Goal: Task Accomplishment & Management: Manage account settings

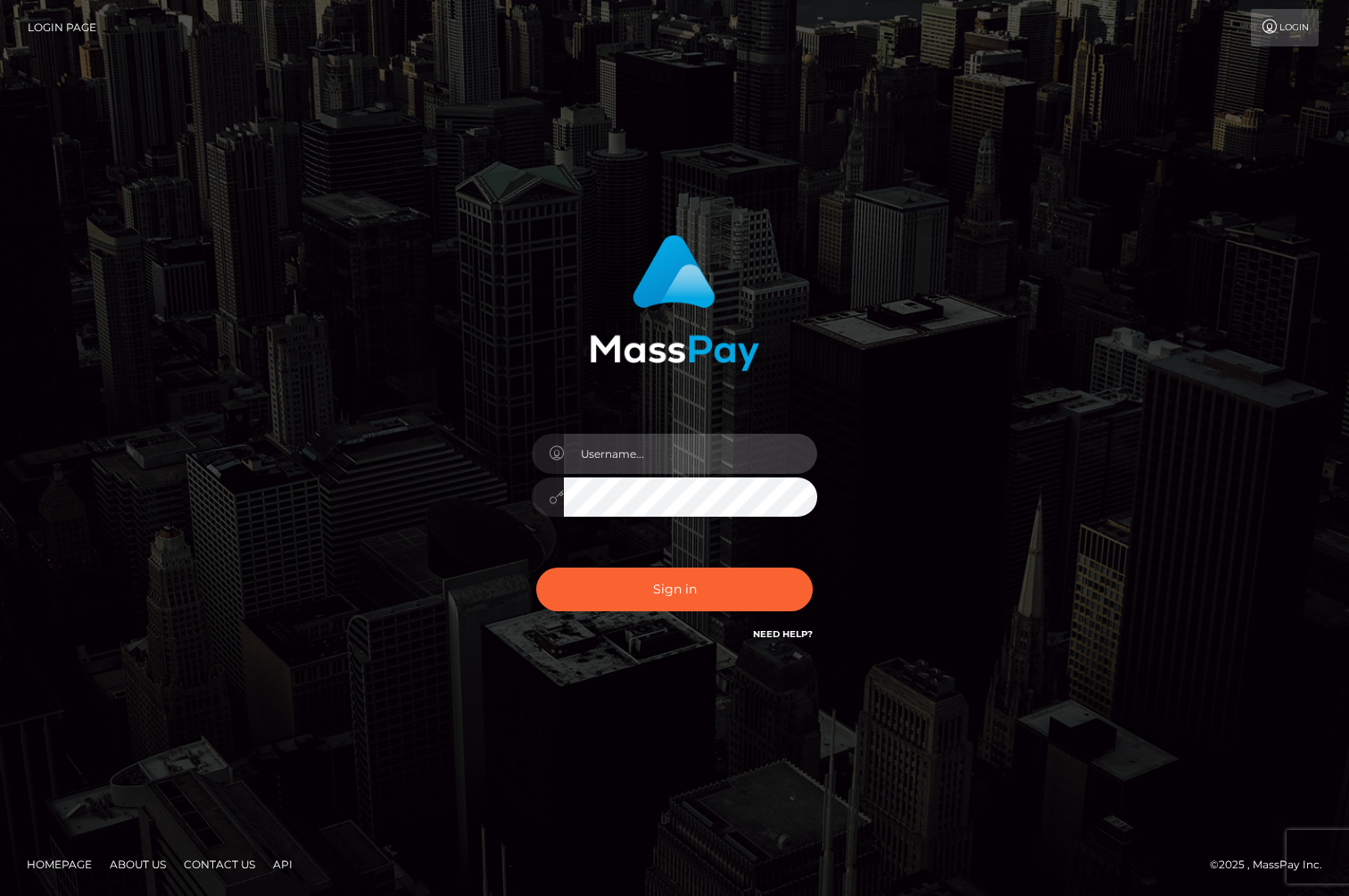
click at [646, 465] on input "text" at bounding box center [690, 454] width 254 height 40
click at [0, 895] on com-1password-button at bounding box center [0, 896] width 0 height 0
type input "[PERSON_NAME].whop"
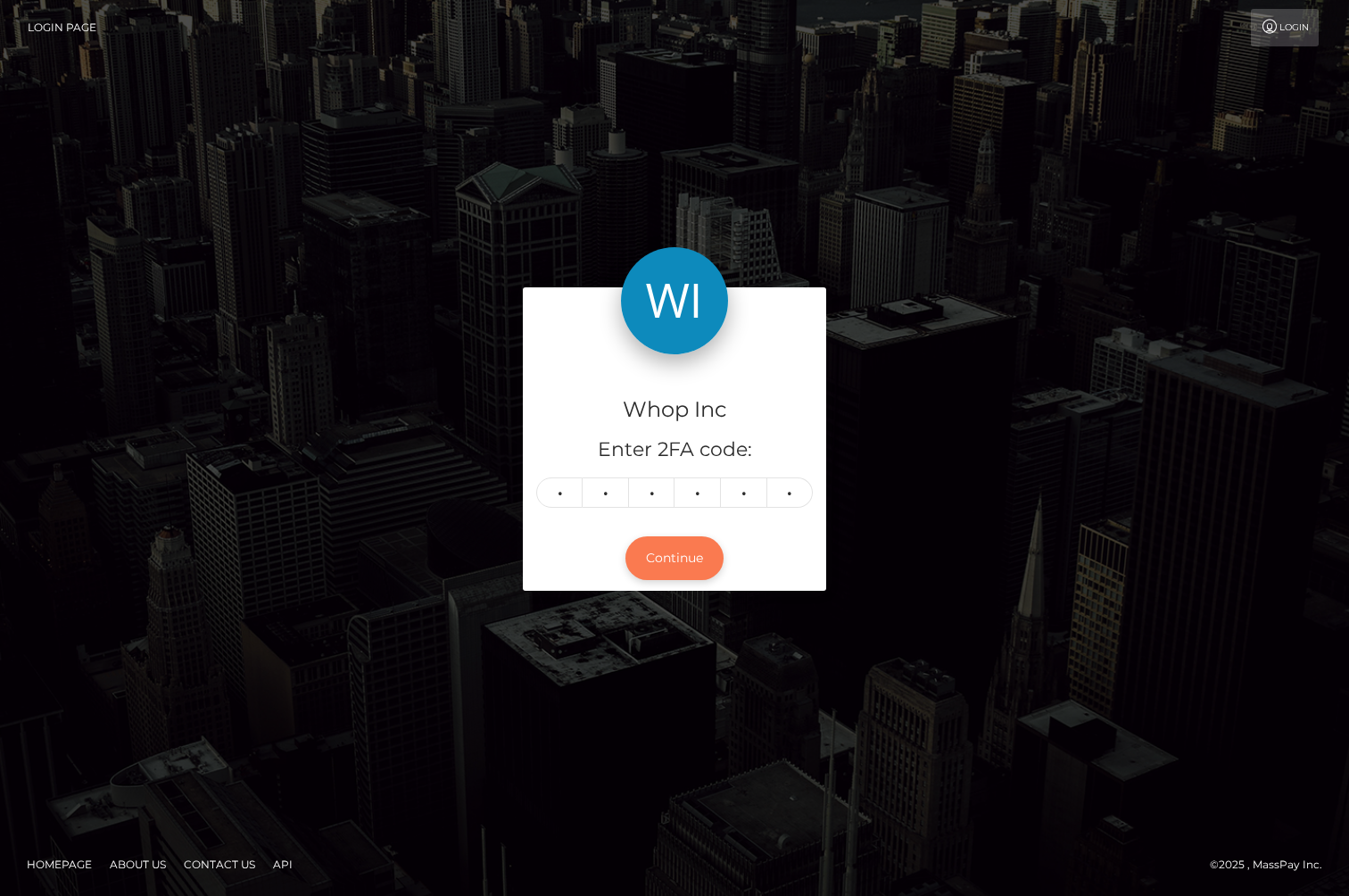
click at [683, 549] on button "Continue" at bounding box center [674, 558] width 99 height 44
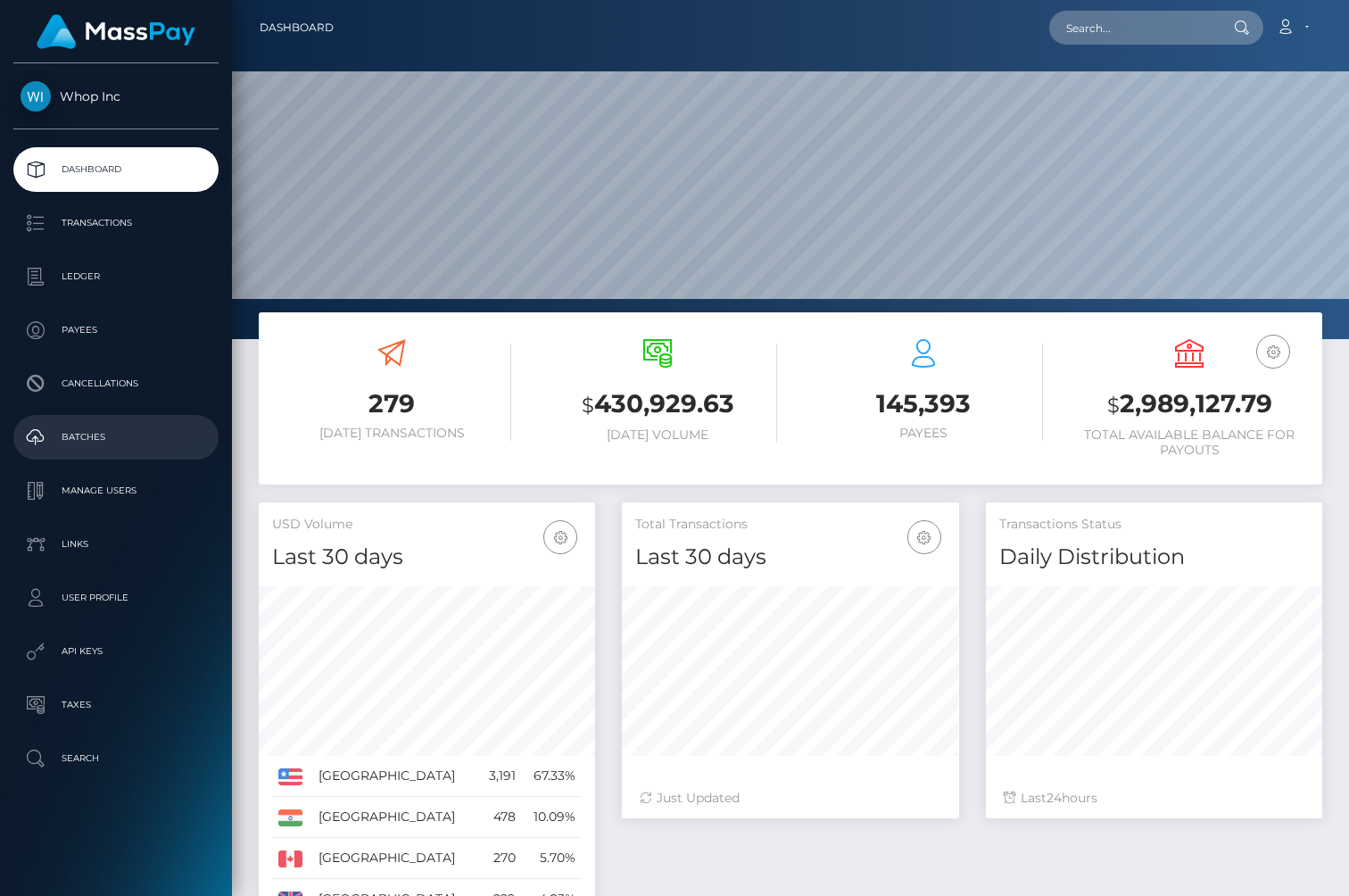
scroll to position [316, 336]
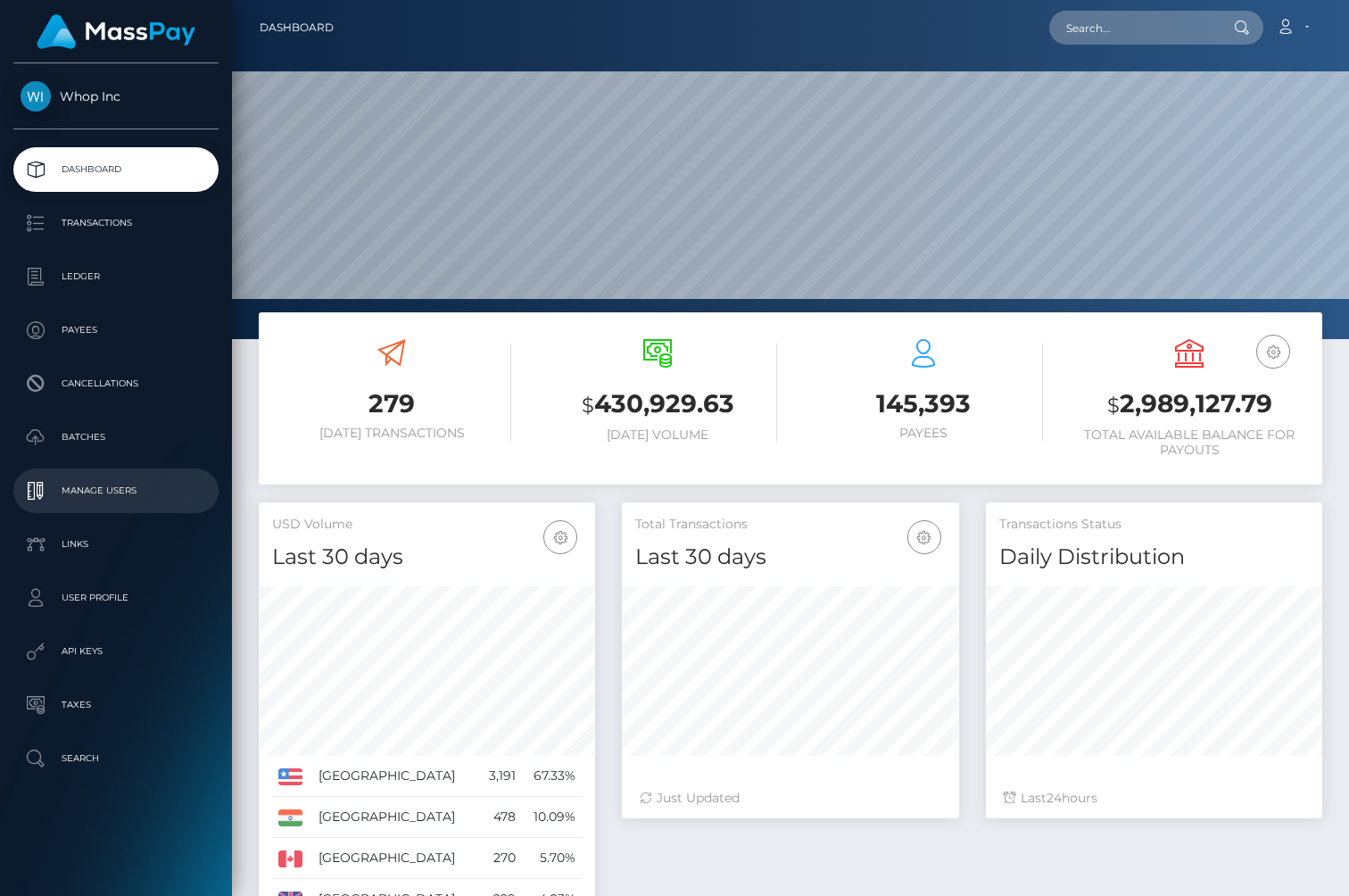
click at [111, 497] on p "Manage Users" at bounding box center [115, 491] width 191 height 27
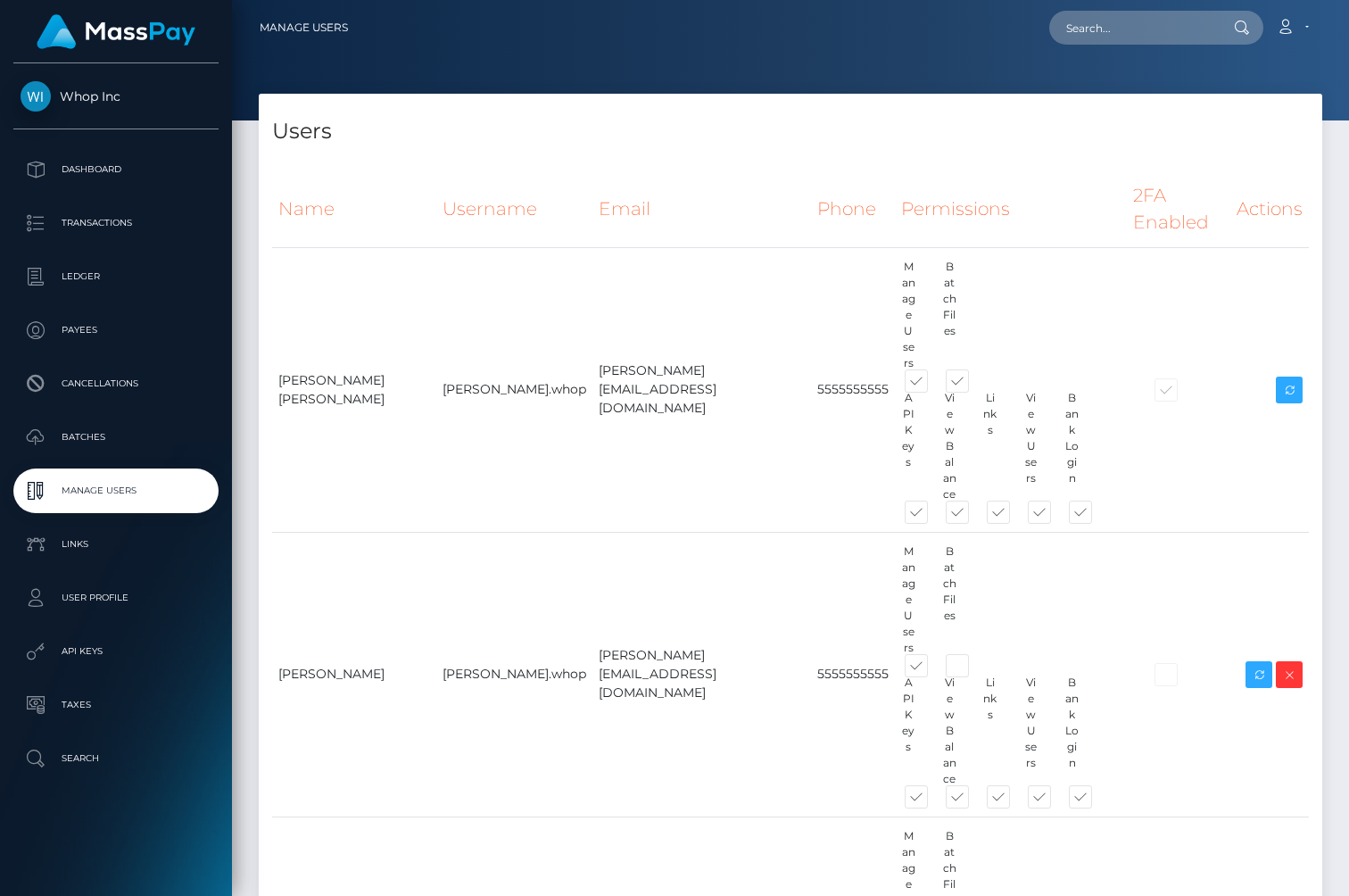
scroll to position [661, 0]
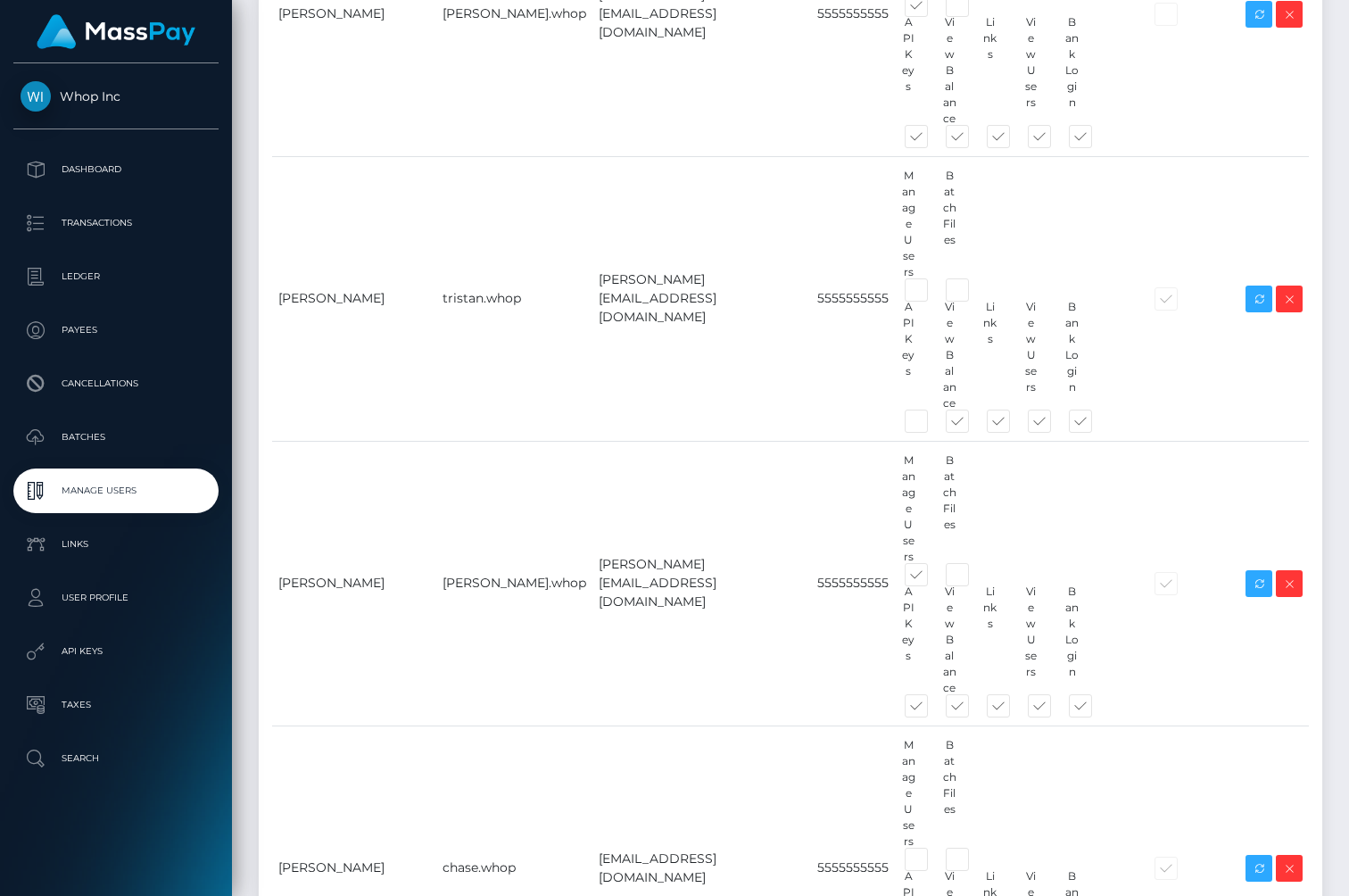
type input "Madeline Cohen"
paste input "Maddie Cohen"
type input "Maddie Cohen"
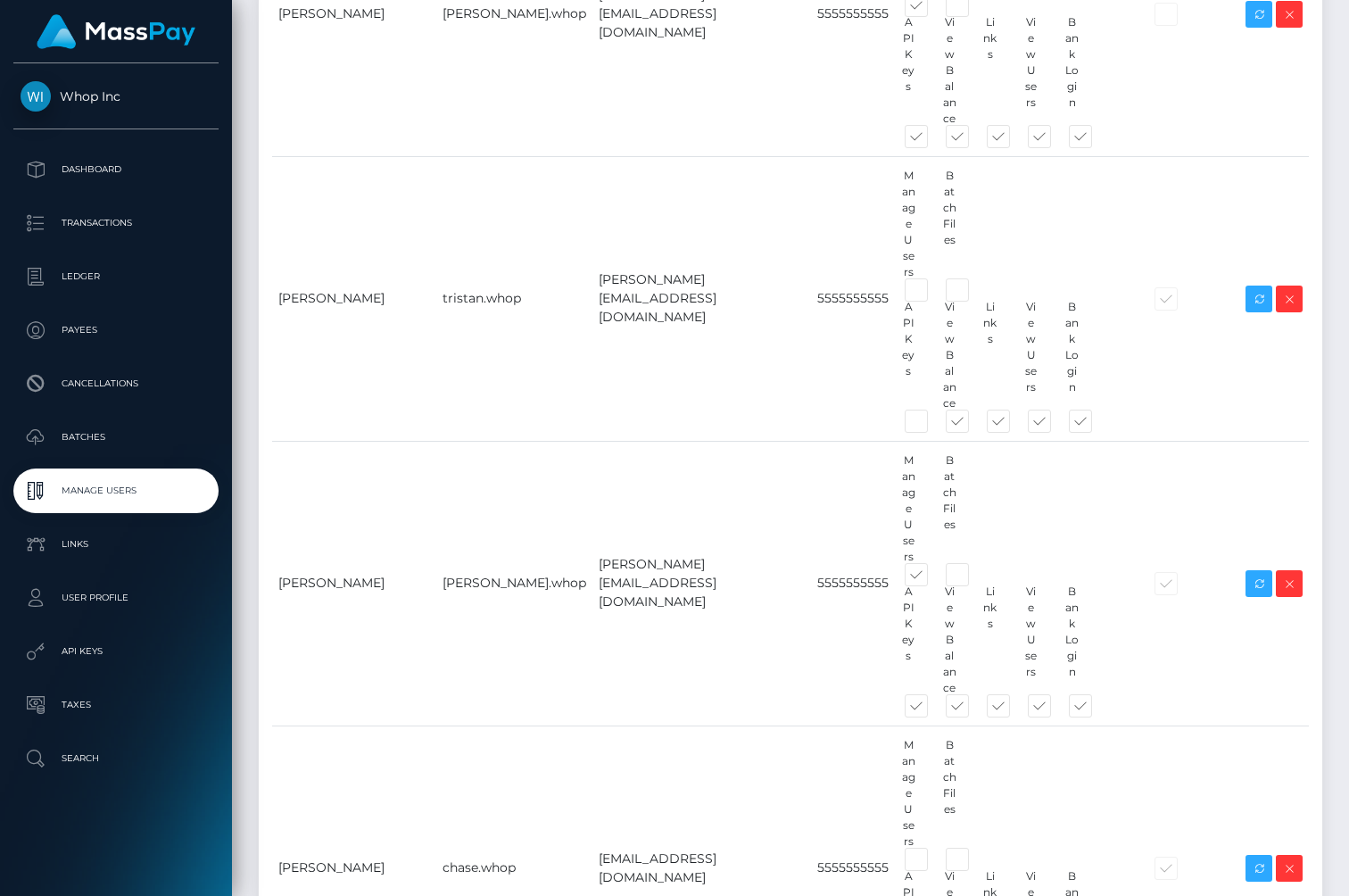
paste input "di"
type input "Maddie Cohen"
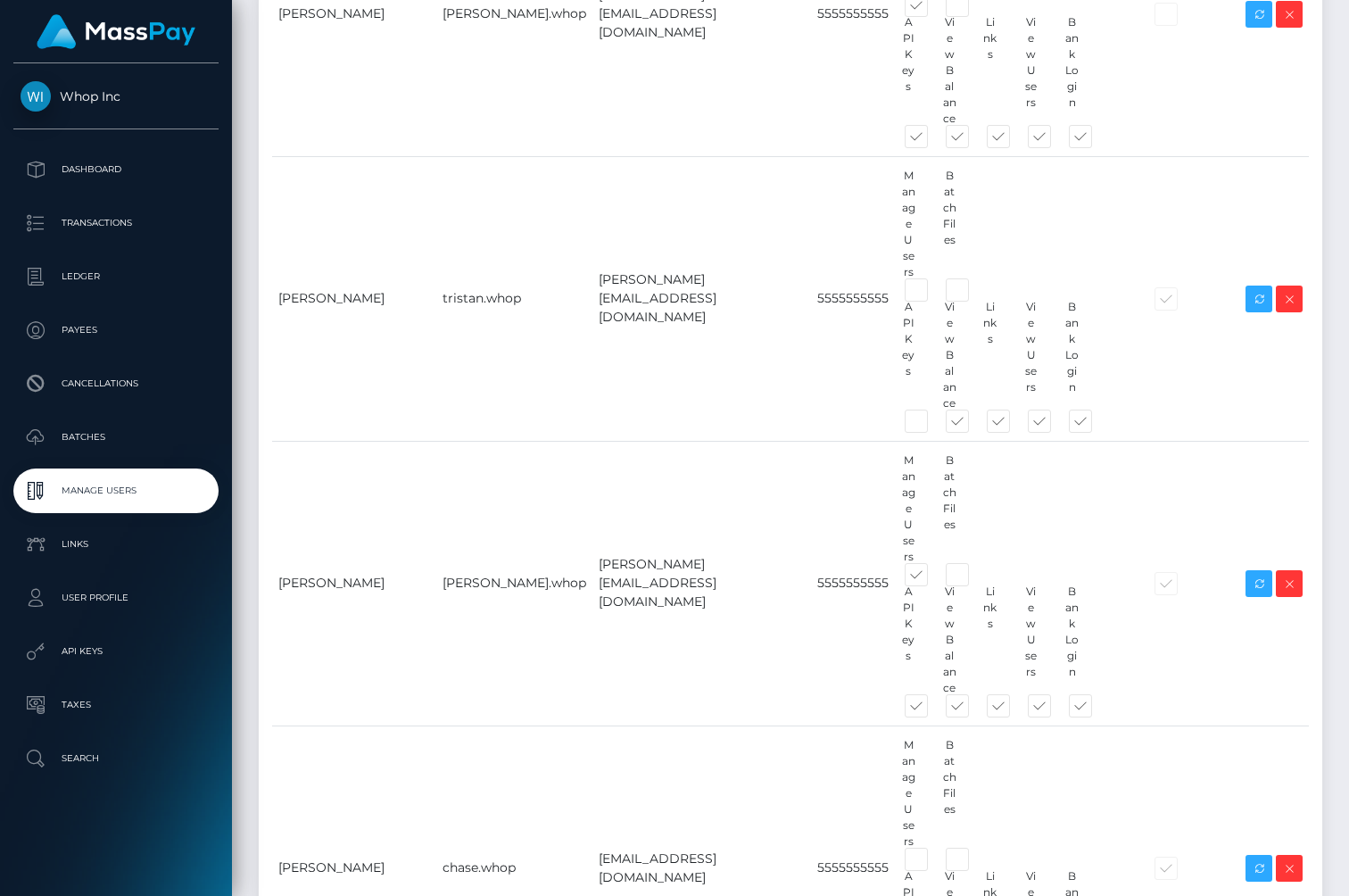
type input "madeline@whop.com"
type input "55555555555"
type input "Maddie Cohen"
type input "maddie.whop"
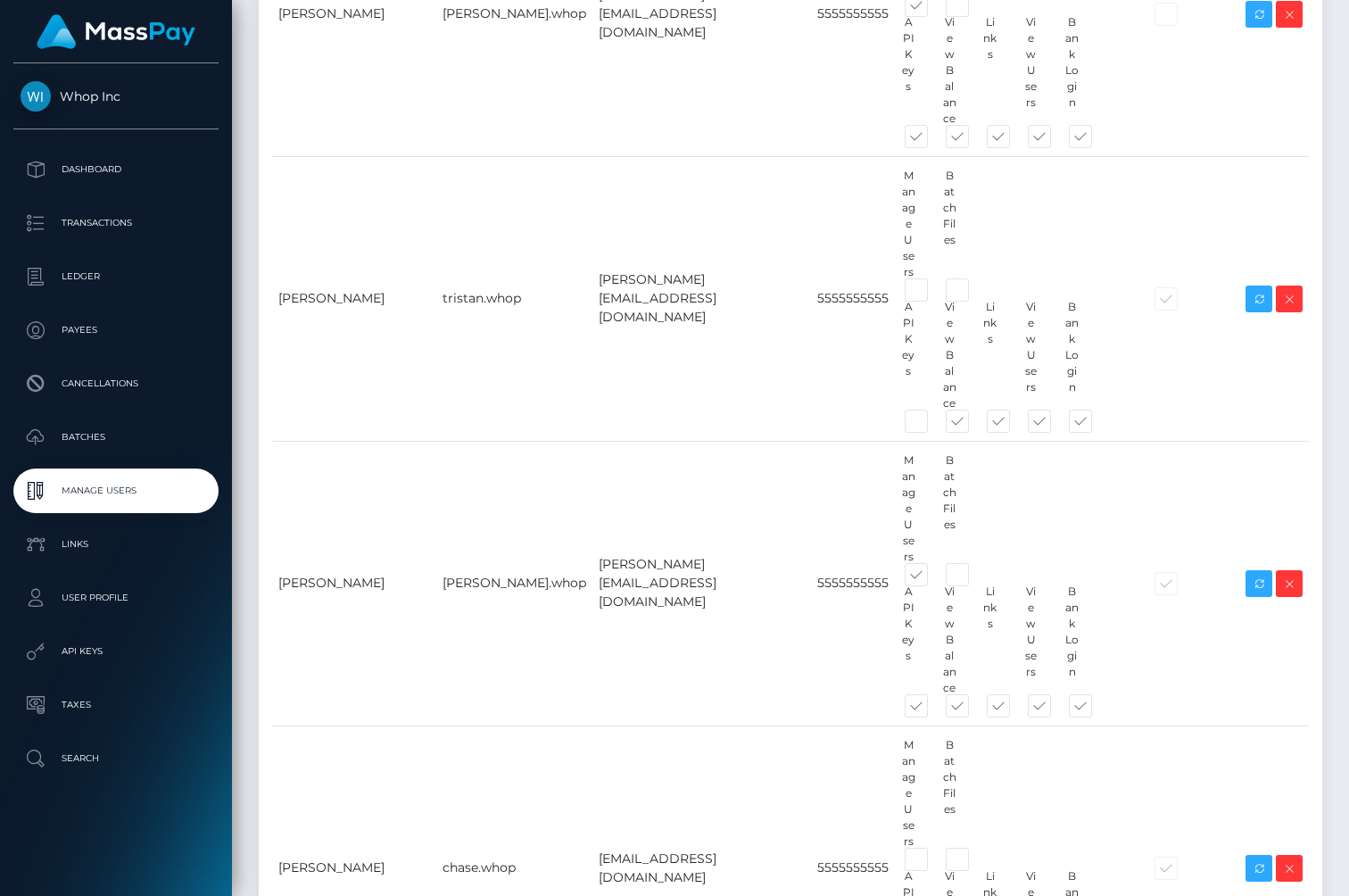
click at [797, 794] on div "Users Name Username Email Phone Permissions 2FA Enabled Actions Add" at bounding box center [790, 570] width 1090 height 2274
type input "Maddie"
paste input "Cohen"
type input "Cohen"
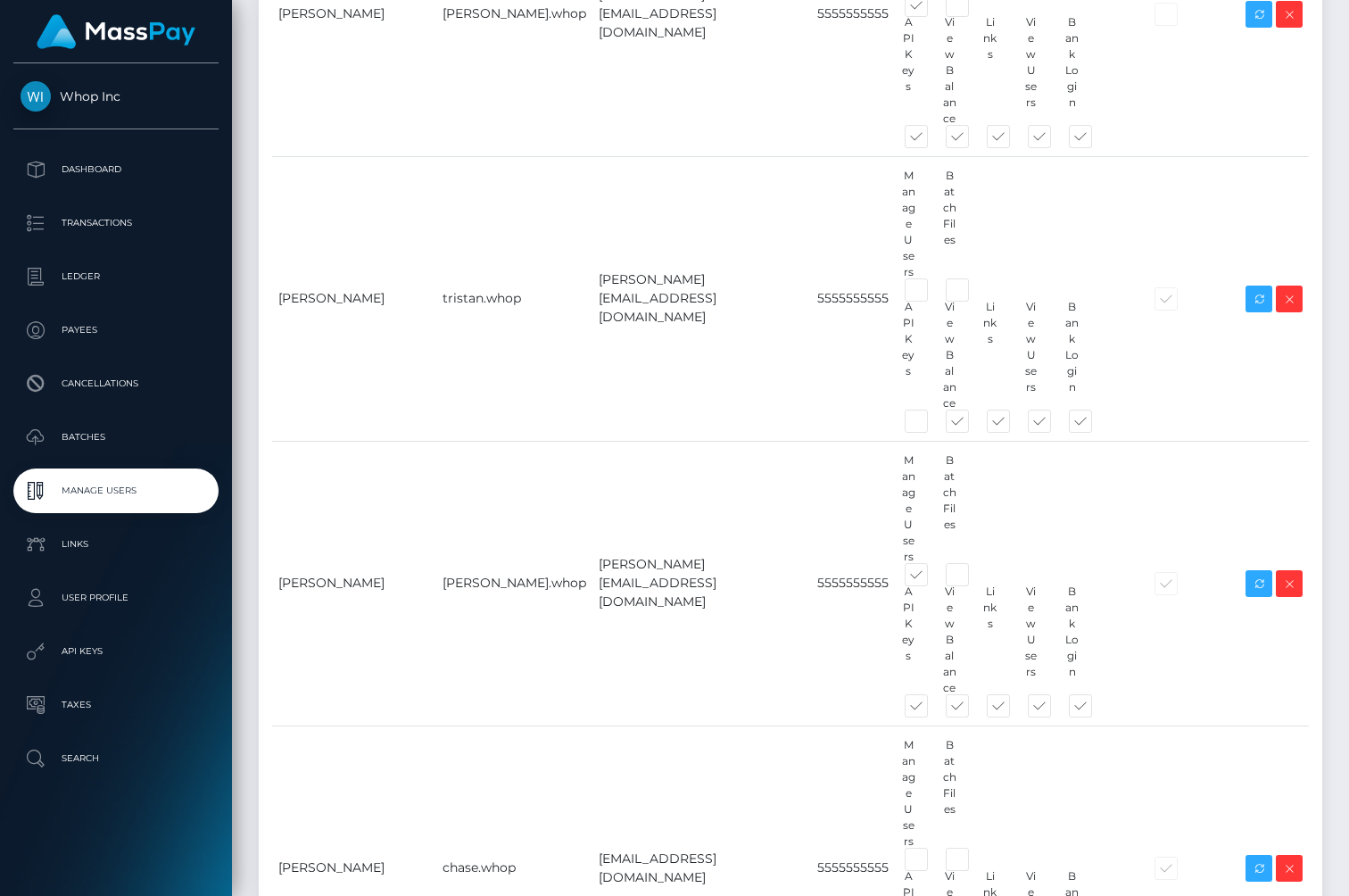
click at [888, 785] on div "Name Username Email Phone Permissions 2FA Enabled Actions Add" at bounding box center [790, 593] width 1064 height 2191
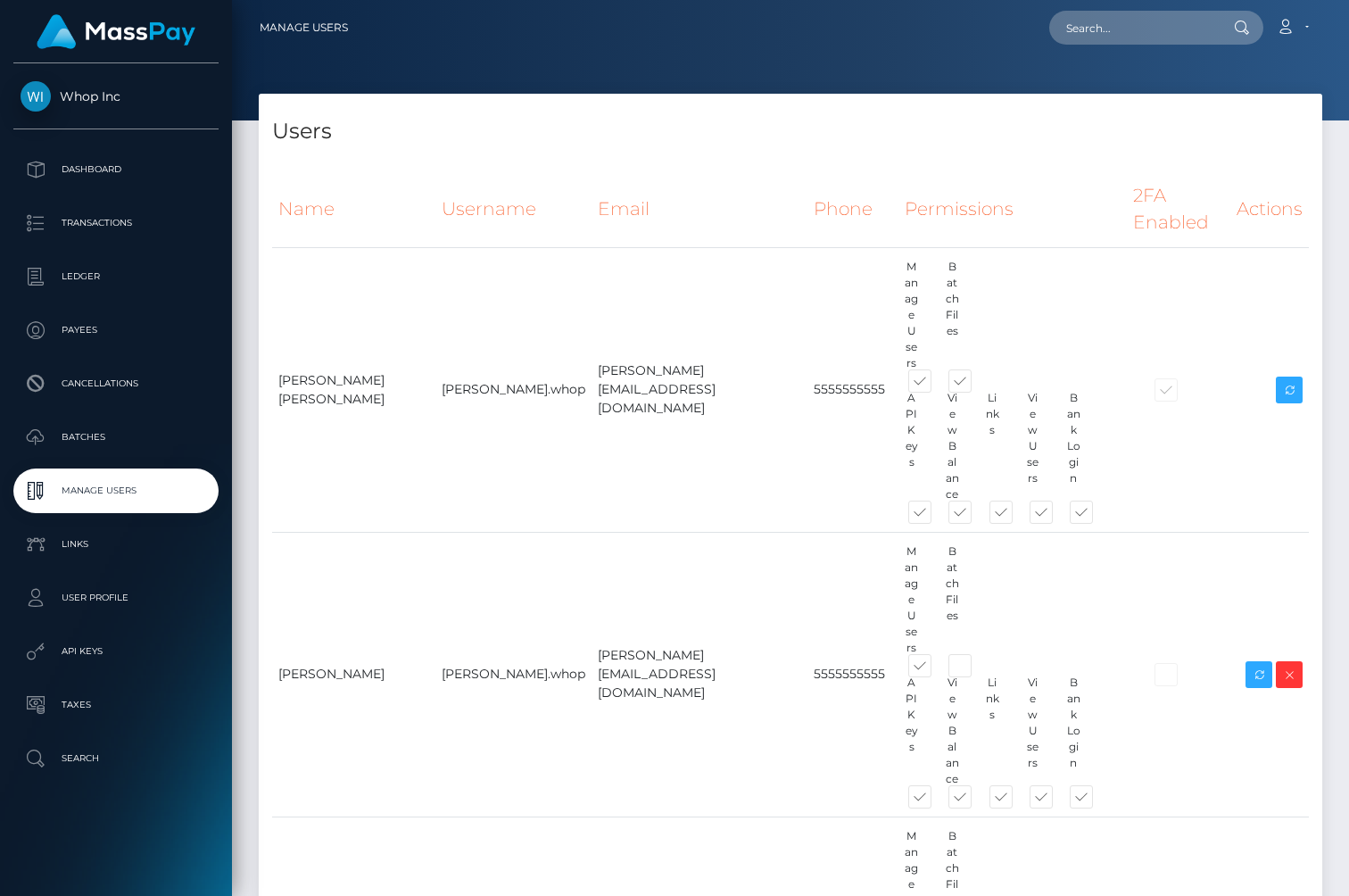
scroll to position [817, 0]
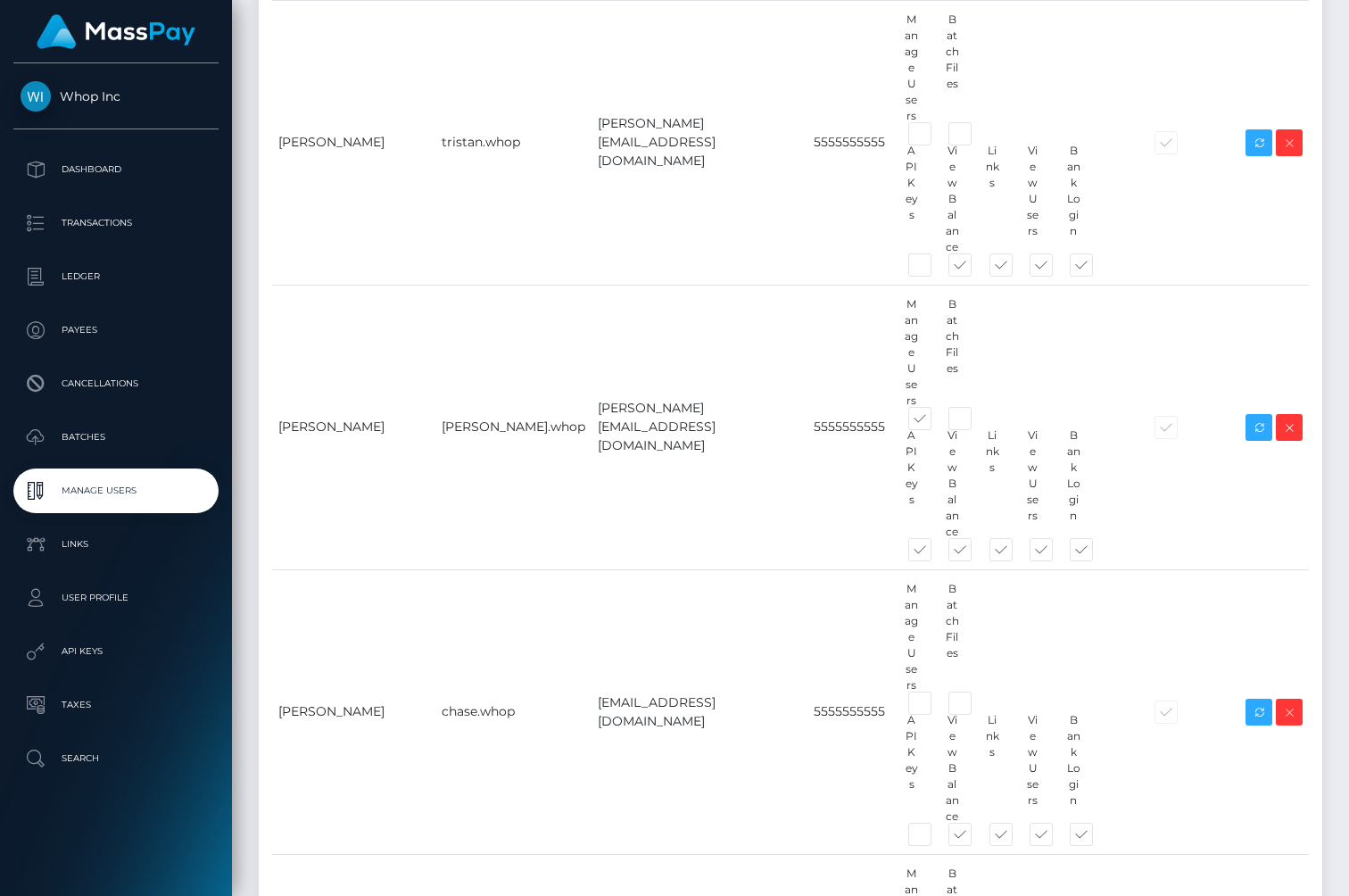
checkbox input "false"
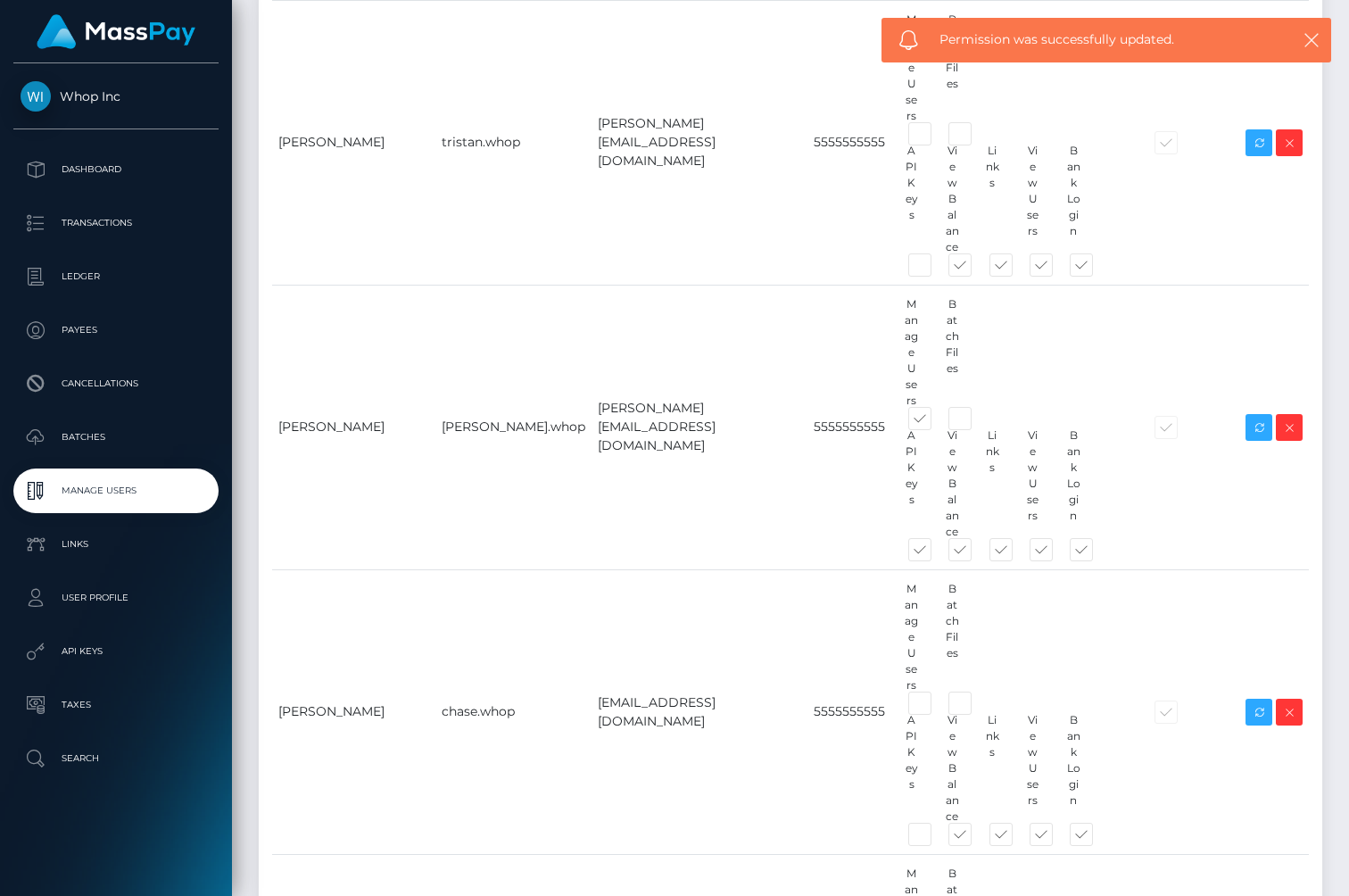
checkbox input "false"
